Goal: Task Accomplishment & Management: Manage account settings

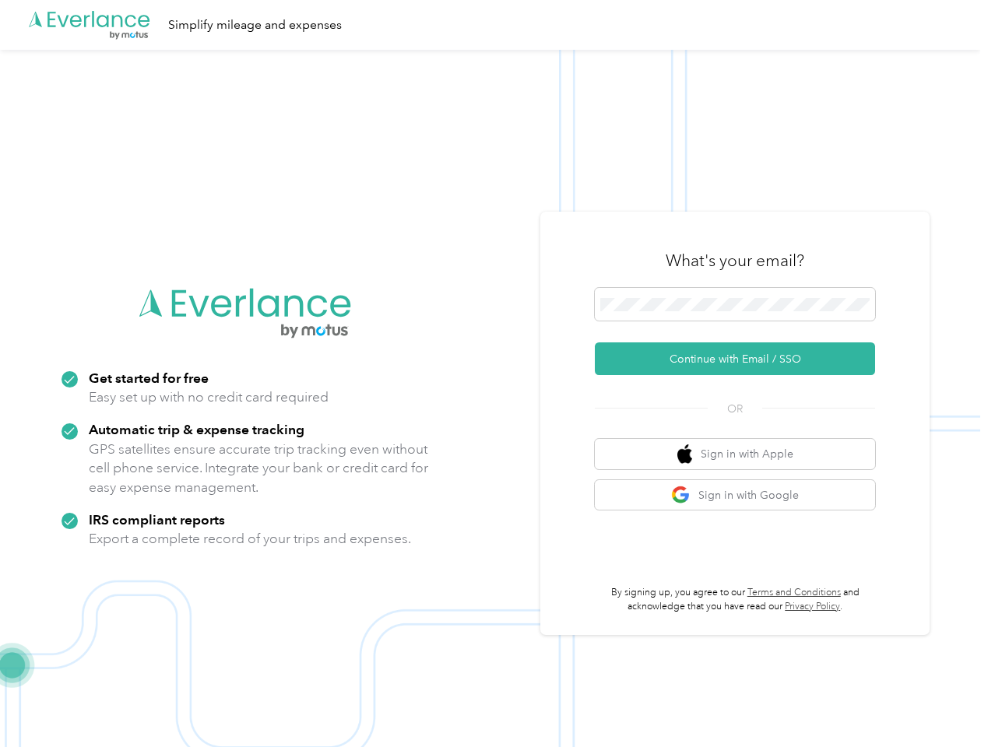
click at [494, 374] on img at bounding box center [490, 423] width 980 height 747
click at [494, 25] on div ".cls-1 { fill: #00adee; } .cls-2 { fill: #fff; } .cls-3 { fill: #707372; } .cls…" at bounding box center [490, 25] width 980 height 50
click at [741, 359] on button "Continue with Email / SSO" at bounding box center [735, 358] width 280 height 33
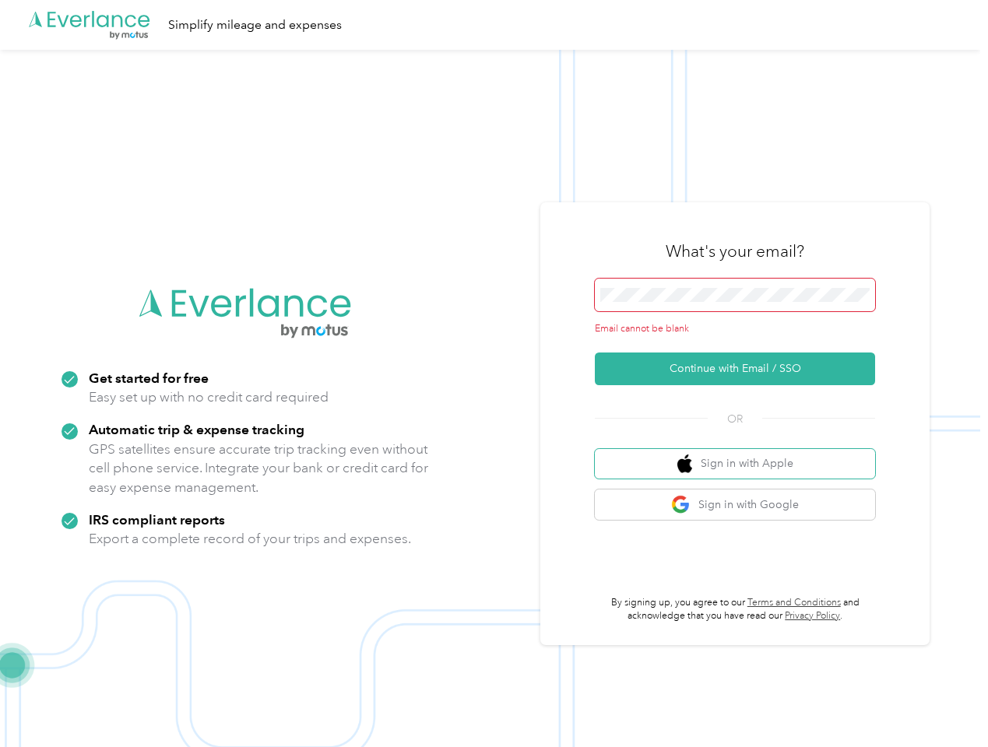
click at [741, 454] on button "Sign in with Apple" at bounding box center [735, 464] width 280 height 30
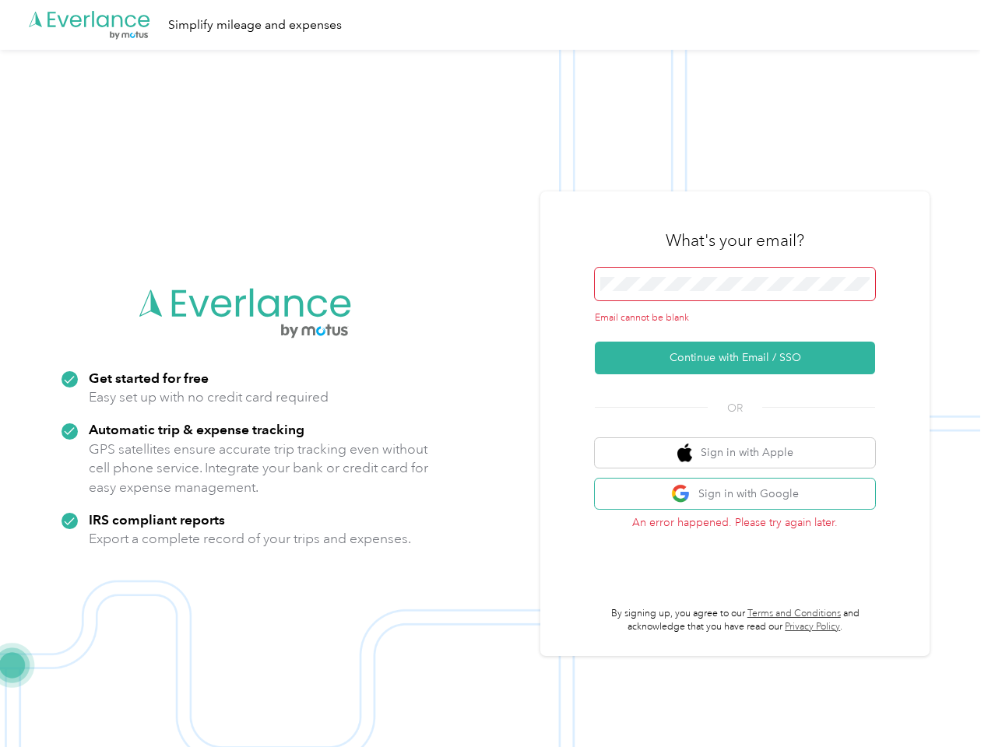
click at [741, 495] on button "Sign in with Google" at bounding box center [735, 494] width 280 height 30
